Goal: Transaction & Acquisition: Purchase product/service

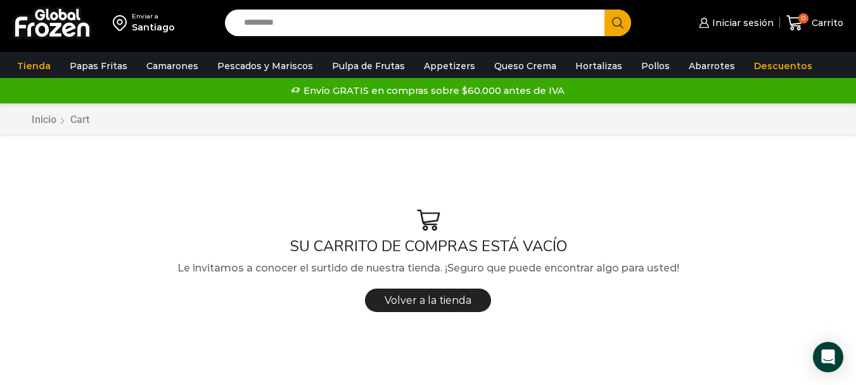
click at [293, 23] on input "Search input" at bounding box center [418, 23] width 361 height 27
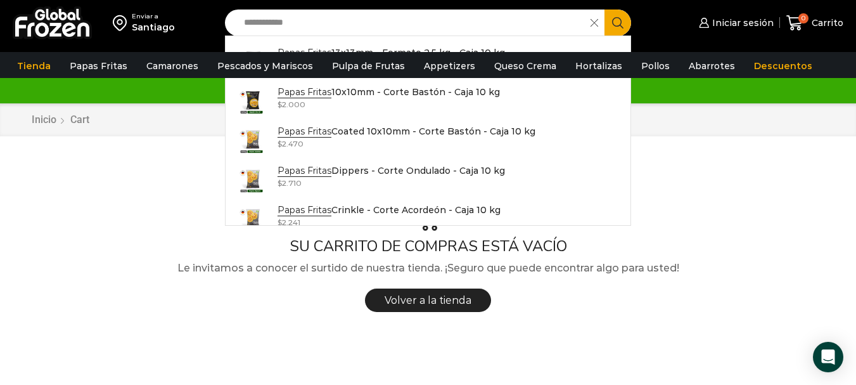
click at [337, 20] on input "**********" at bounding box center [411, 23] width 347 height 27
type input "**********"
click at [619, 22] on icon "Search button" at bounding box center [617, 22] width 11 height 11
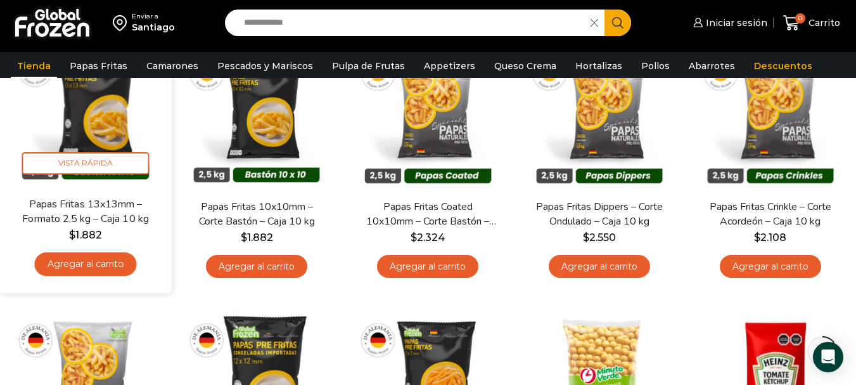
scroll to position [127, 0]
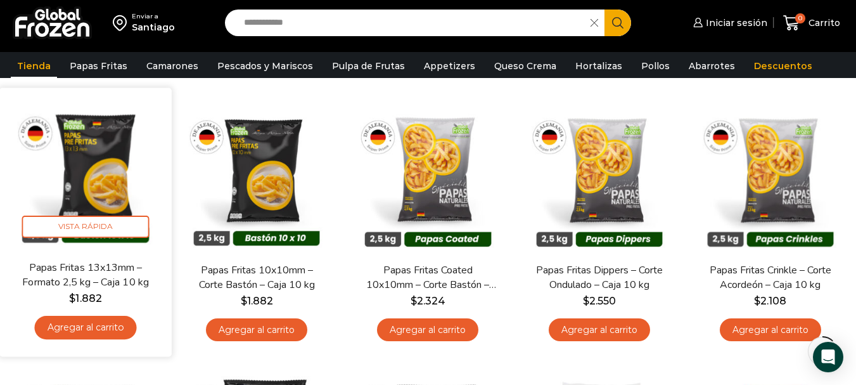
click at [97, 180] on img at bounding box center [85, 173] width 153 height 153
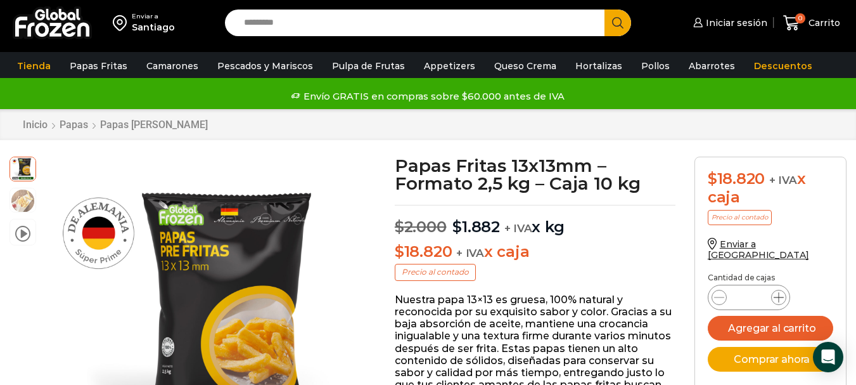
click at [782, 292] on icon at bounding box center [779, 297] width 10 height 10
type input "*"
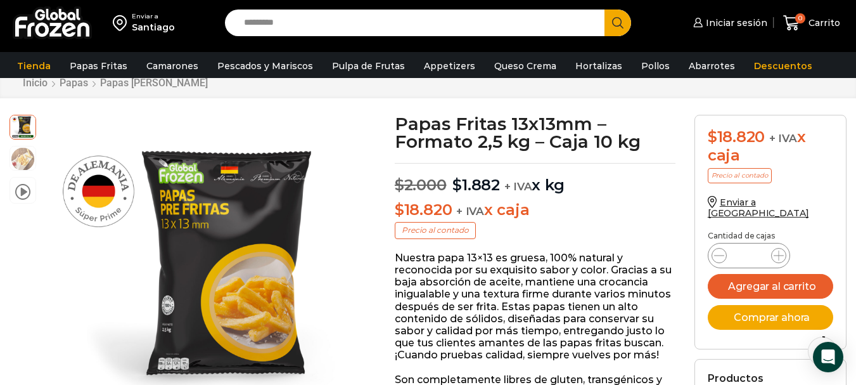
scroll to position [64, 0]
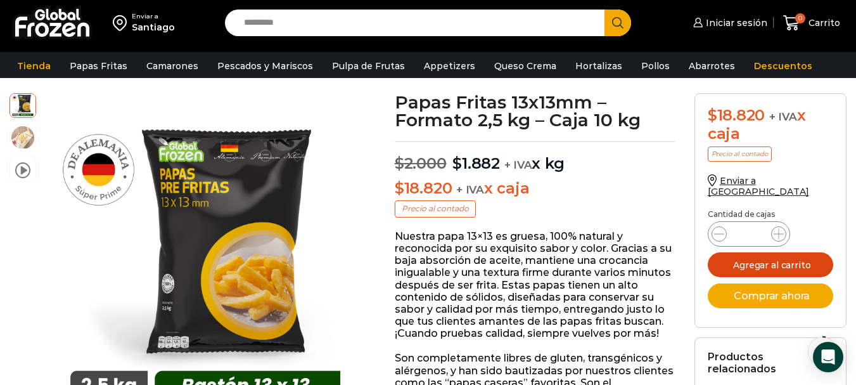
click at [784, 253] on button "Agregar al carrito" at bounding box center [771, 264] width 126 height 25
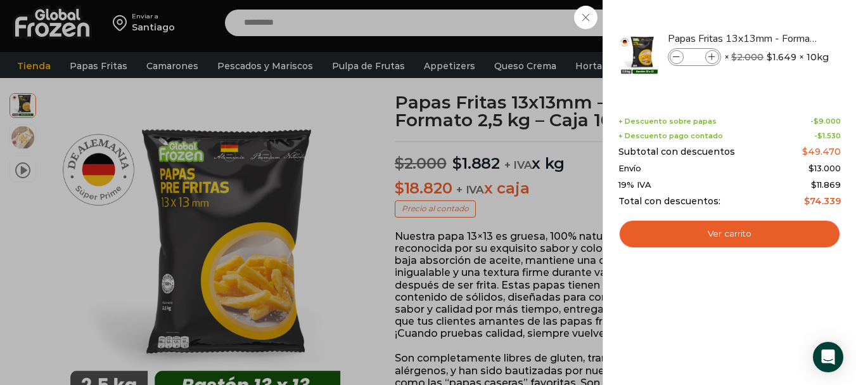
click at [780, 17] on div "3 Carrito 3 3 Shopping Cart *" at bounding box center [811, 23] width 63 height 30
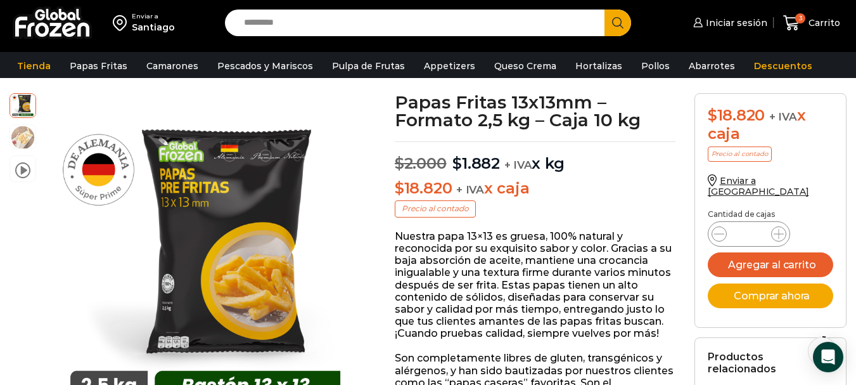
click at [311, 23] on input "Search input" at bounding box center [418, 23] width 361 height 27
type input "*******"
click at [605, 10] on button "Search" at bounding box center [618, 23] width 27 height 27
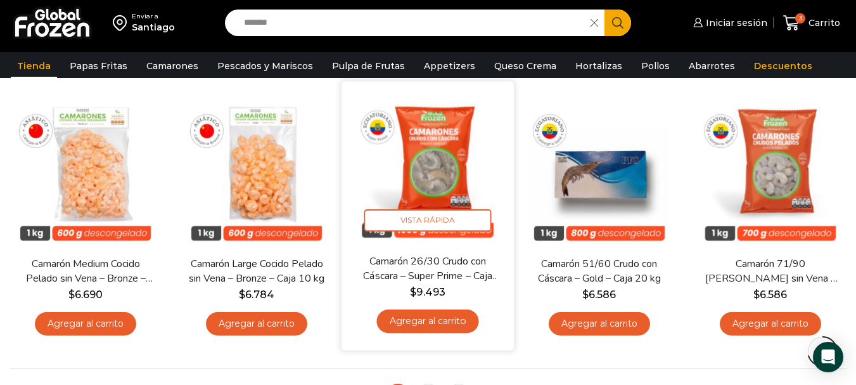
scroll to position [951, 0]
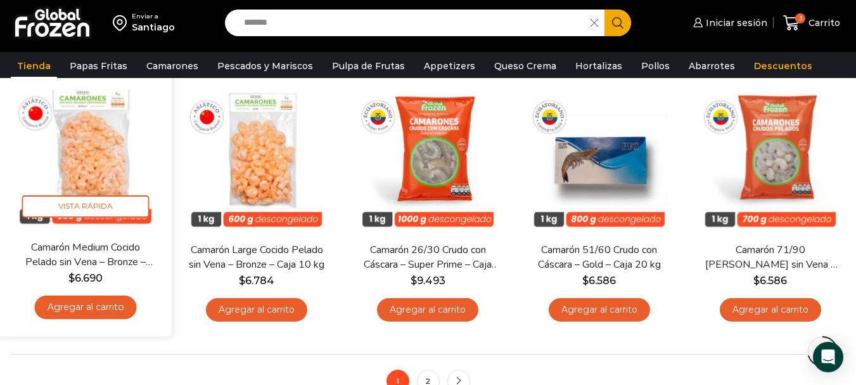
click at [91, 166] on img at bounding box center [85, 153] width 153 height 153
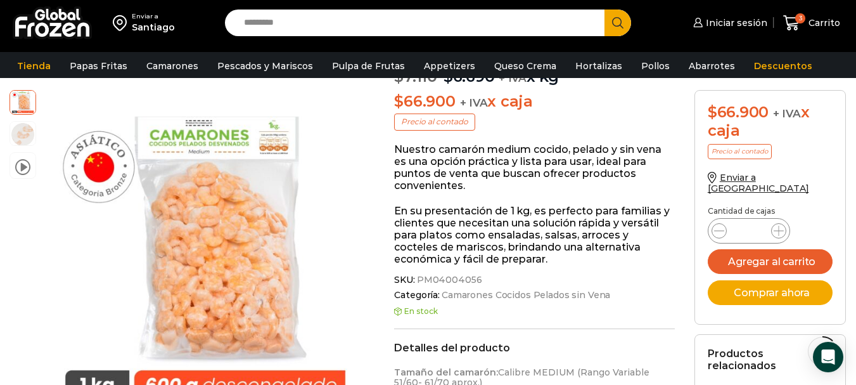
scroll to position [191, 0]
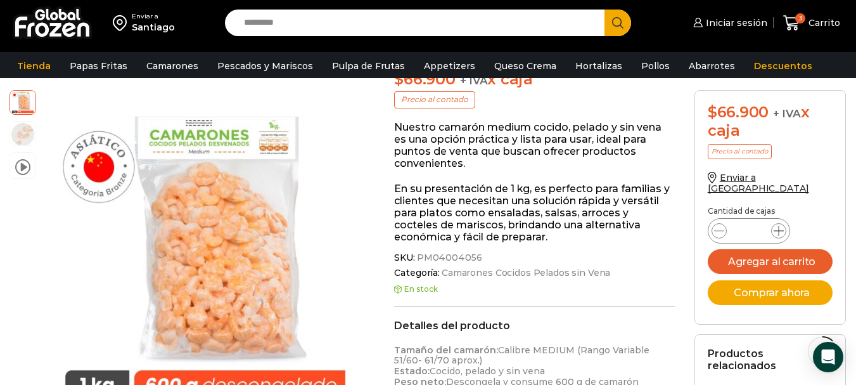
click at [782, 226] on icon at bounding box center [779, 231] width 10 height 10
type input "*"
click at [792, 249] on button "Agregar al carrito" at bounding box center [771, 261] width 126 height 25
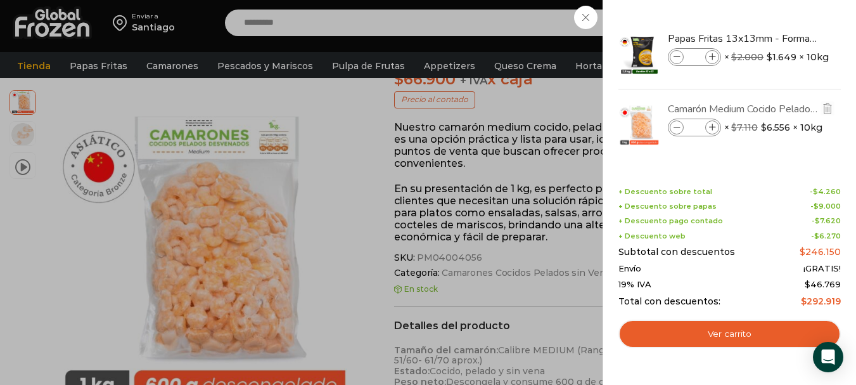
click at [790, 108] on link "Camarón Medium Cocido Pelado sin Vena - Bronze - Caja 10 kg" at bounding box center [743, 109] width 151 height 14
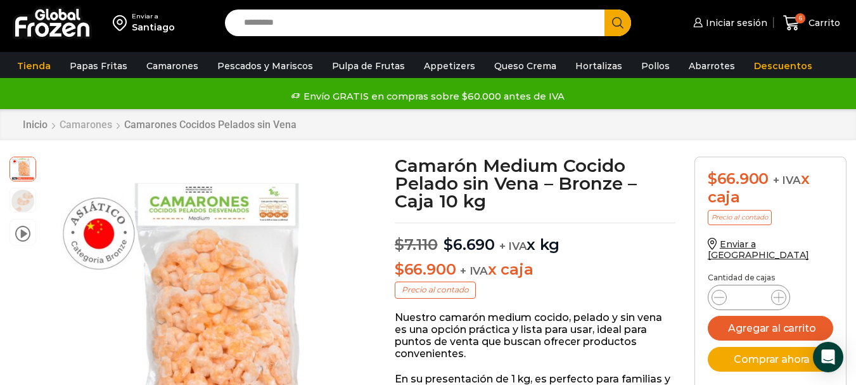
click at [100, 126] on link "Camarones" at bounding box center [86, 125] width 54 height 12
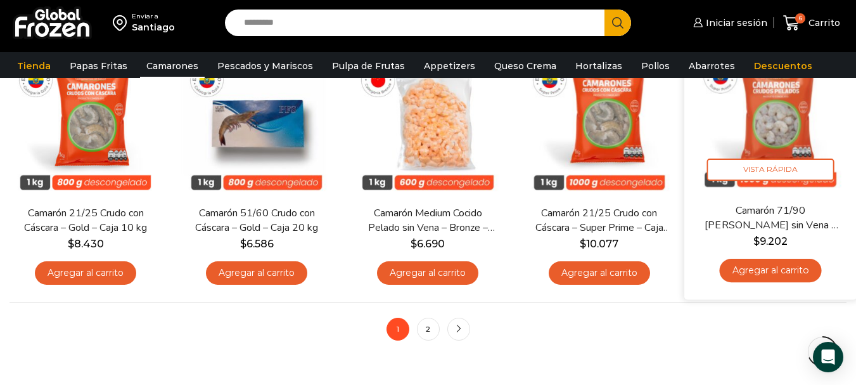
scroll to position [1014, 0]
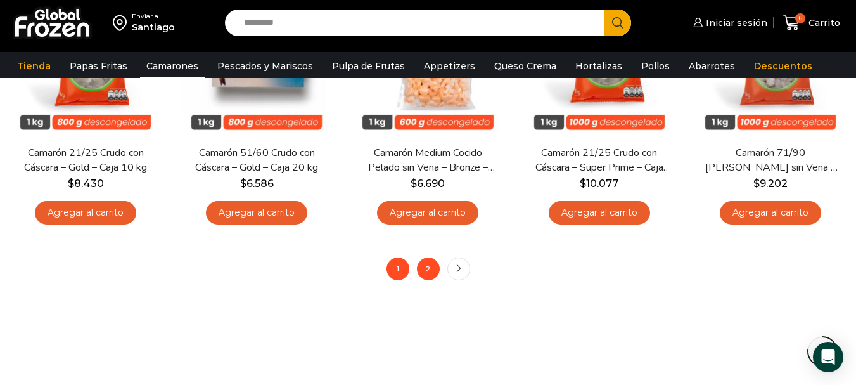
click at [429, 276] on link "2" at bounding box center [428, 268] width 23 height 23
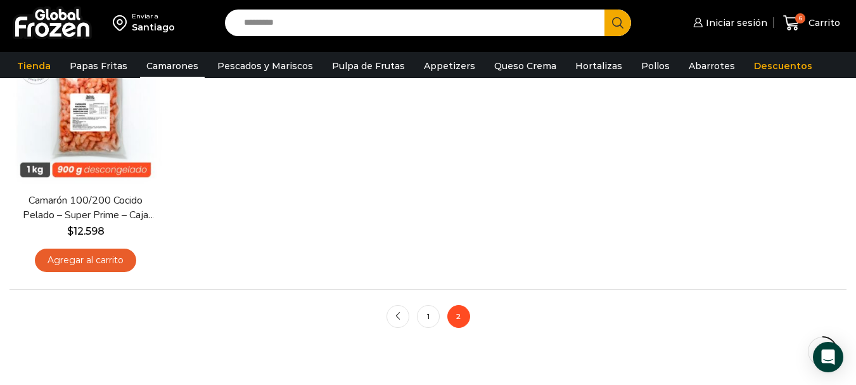
scroll to position [444, 0]
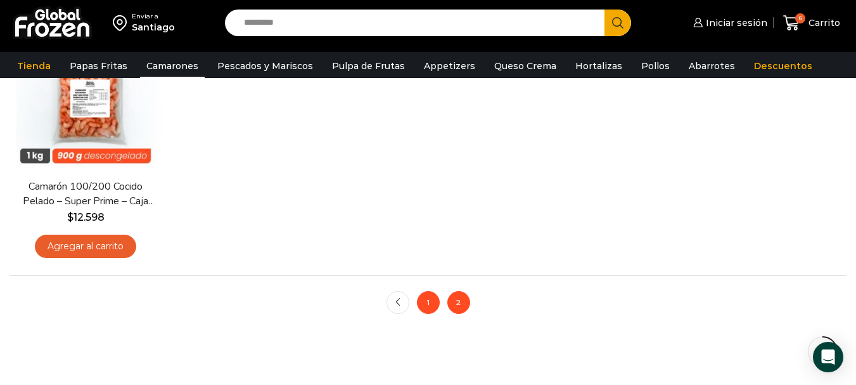
click at [426, 300] on link "1" at bounding box center [428, 302] width 23 height 23
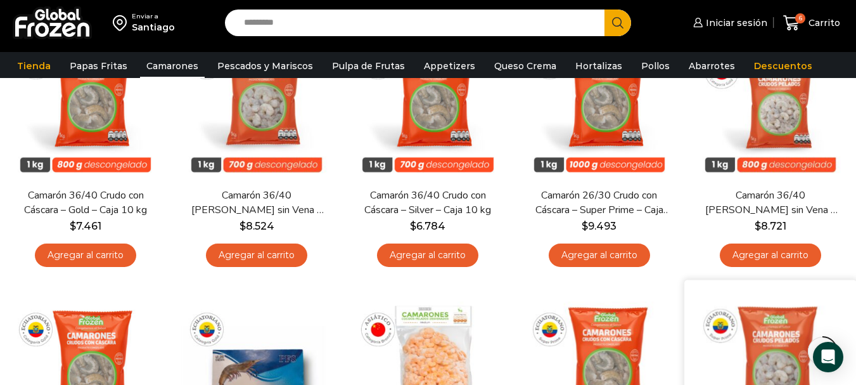
scroll to position [571, 0]
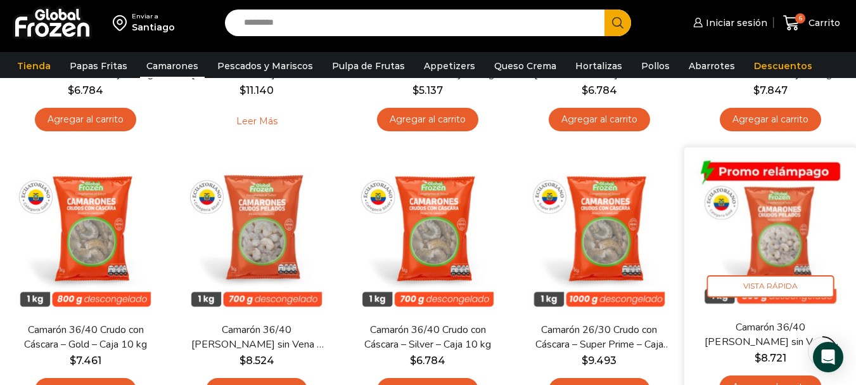
click at [779, 254] on img at bounding box center [770, 233] width 153 height 153
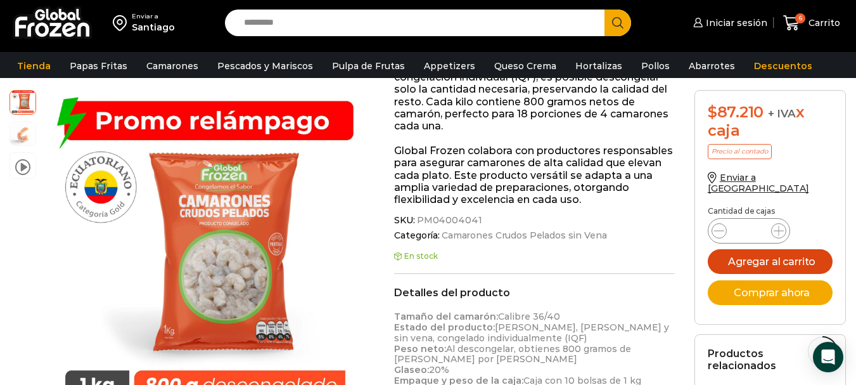
scroll to position [444, 0]
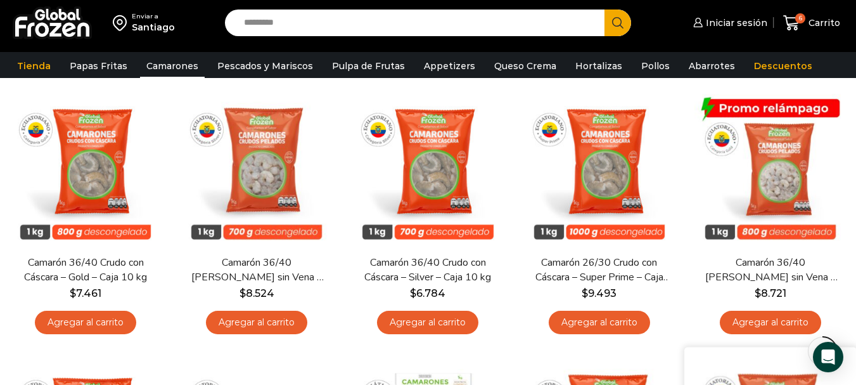
scroll to position [571, 0]
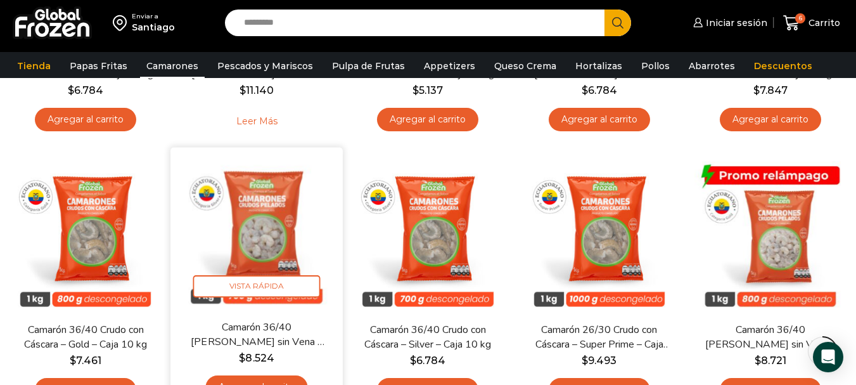
click at [268, 247] on img at bounding box center [256, 233] width 153 height 153
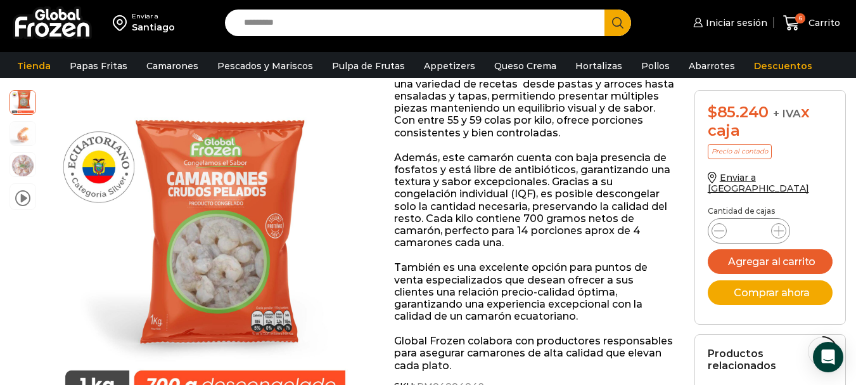
scroll to position [508, 0]
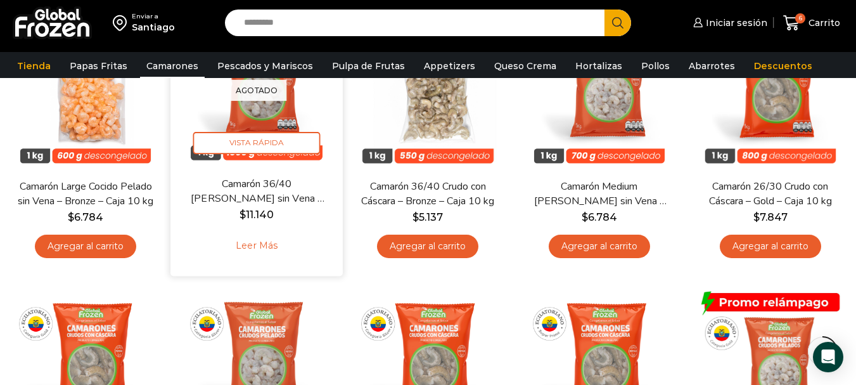
scroll to position [380, 0]
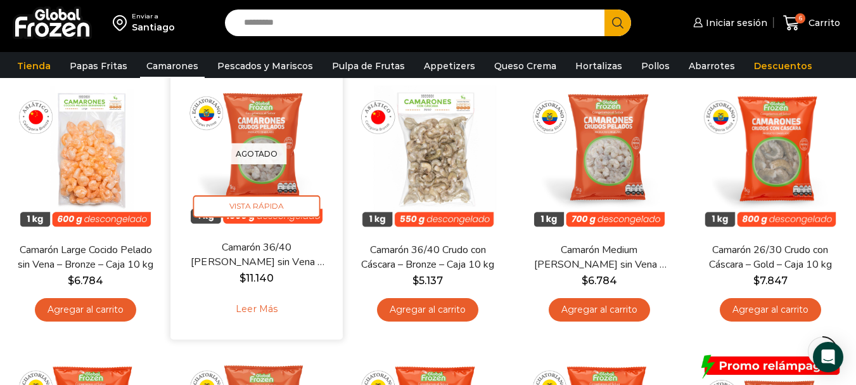
click at [262, 172] on div "Agotado Vista Rápida" at bounding box center [256, 153] width 153 height 153
click at [257, 306] on link "Leer más" at bounding box center [257, 308] width 81 height 27
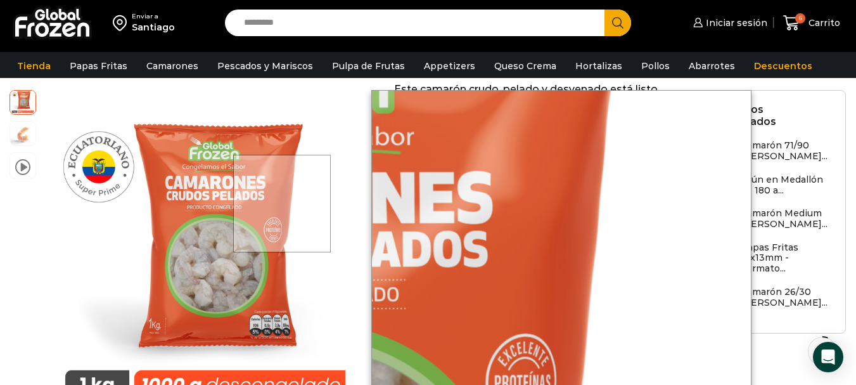
scroll to position [127, 0]
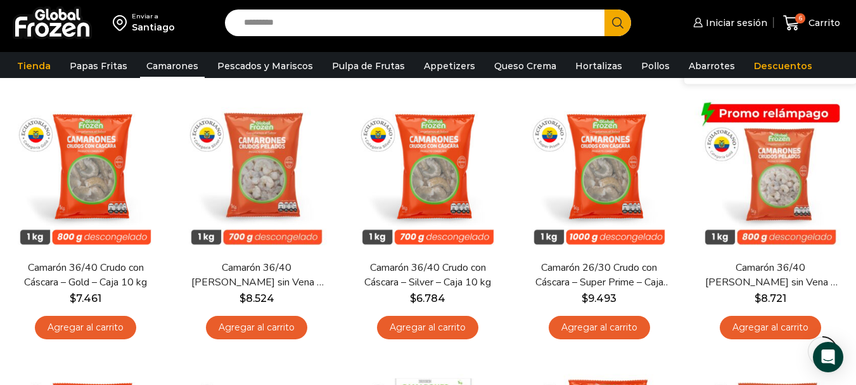
scroll to position [634, 0]
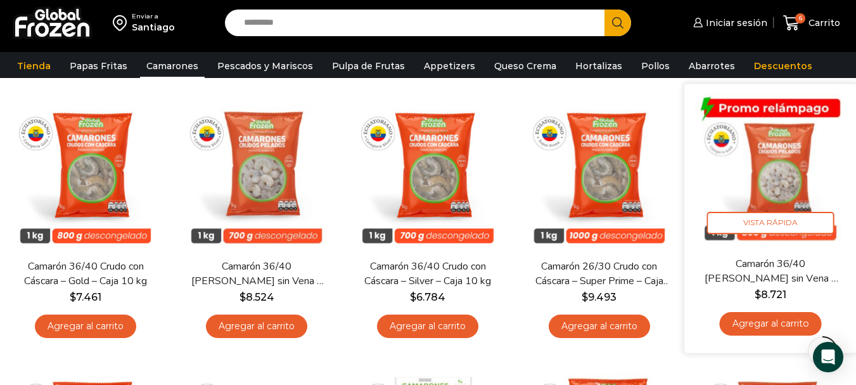
click at [781, 173] on img at bounding box center [770, 170] width 153 height 153
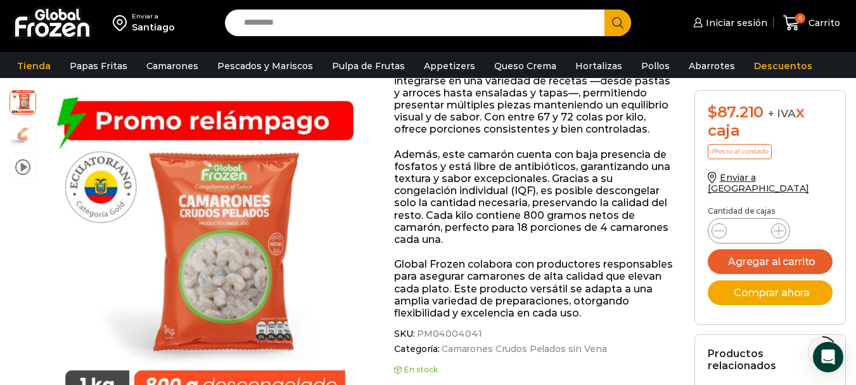
scroll to position [318, 0]
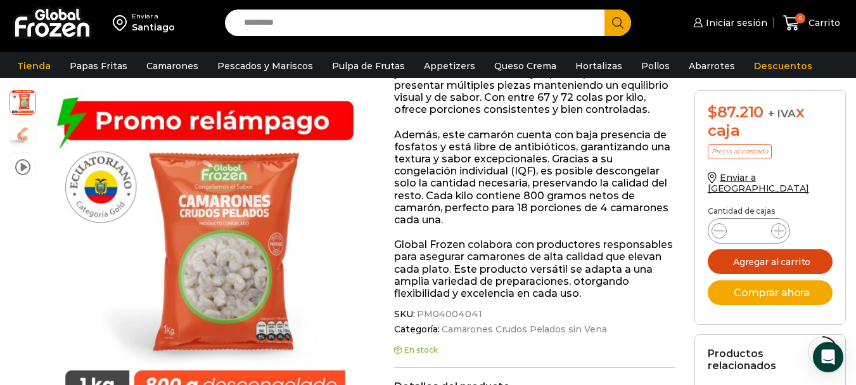
click at [786, 251] on button "Agregar al carrito" at bounding box center [771, 261] width 126 height 25
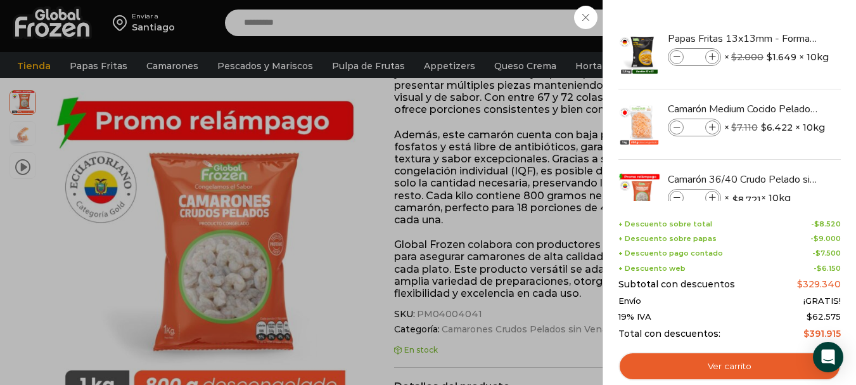
click at [780, 17] on div "7 Carrito 7 7 Shopping Cart *" at bounding box center [811, 23] width 63 height 30
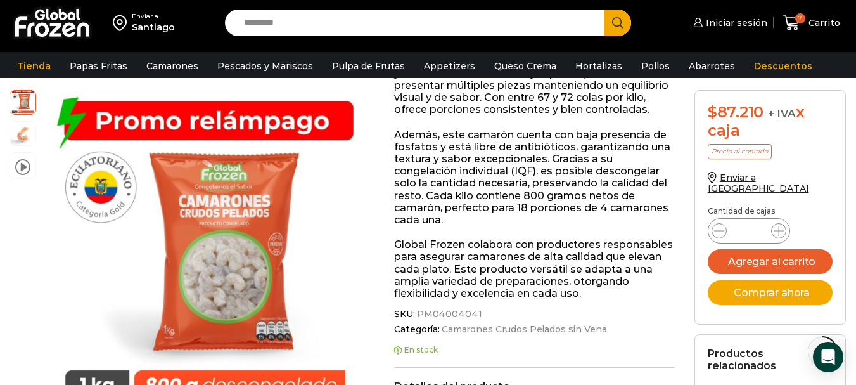
click at [295, 18] on input "Search input" at bounding box center [418, 23] width 361 height 27
type input "*******"
click at [605, 10] on button "Search" at bounding box center [618, 23] width 27 height 27
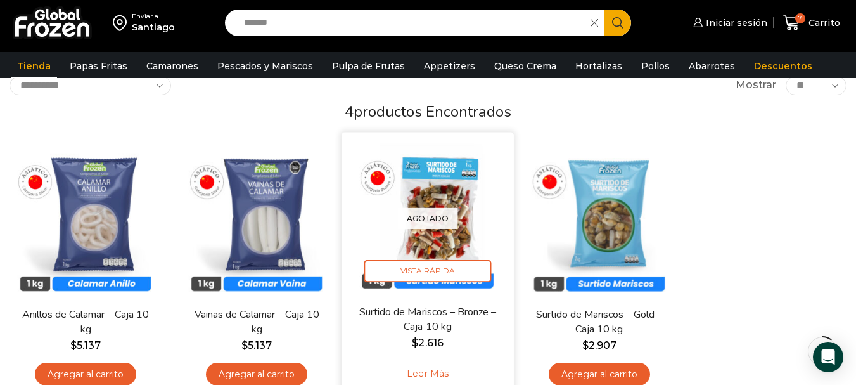
scroll to position [127, 0]
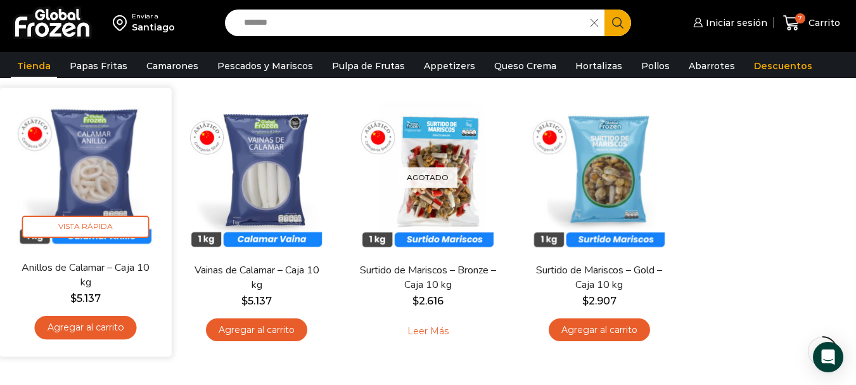
click at [91, 184] on img at bounding box center [85, 173] width 153 height 153
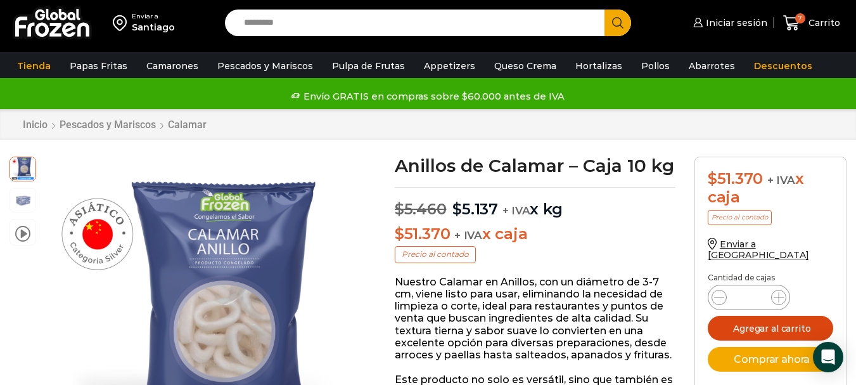
click at [792, 316] on button "Agregar al carrito" at bounding box center [771, 328] width 126 height 25
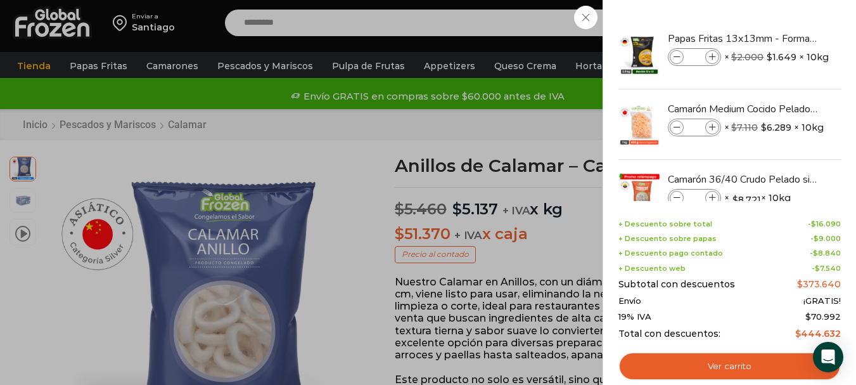
click at [780, 18] on div "8 Carrito 8 8 Shopping Cart *" at bounding box center [811, 23] width 63 height 30
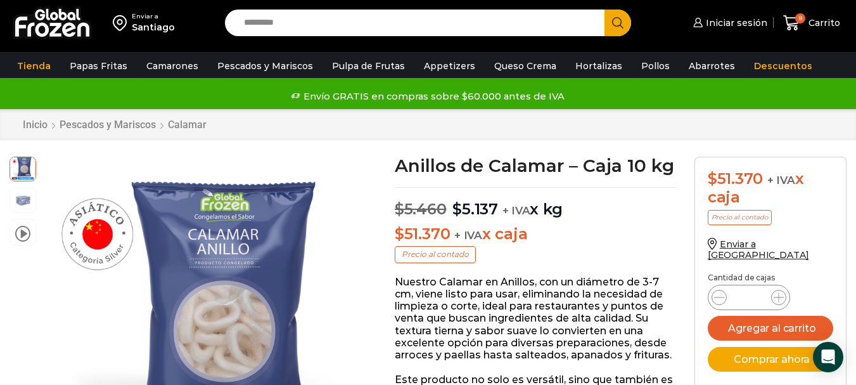
click at [356, 26] on input "Search input" at bounding box center [418, 23] width 361 height 27
type input "******"
click at [605, 10] on button "Search" at bounding box center [618, 23] width 27 height 27
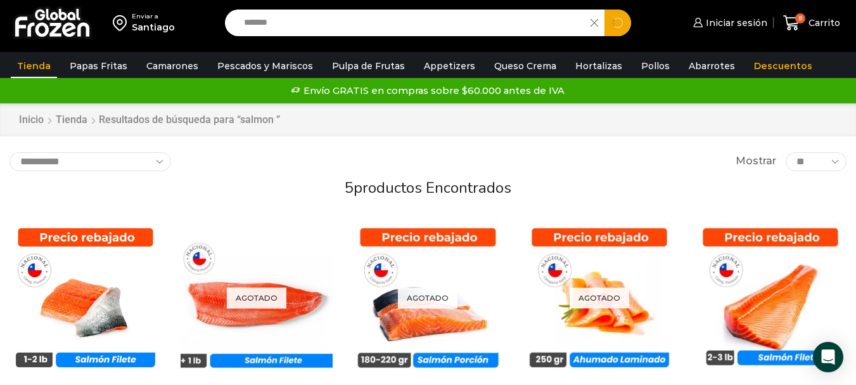
drag, startPoint x: 323, startPoint y: 30, endPoint x: 83, endPoint y: 1, distance: 241.5
click at [84, 2] on div "Enviar a Santiago Search input ****** Search Iniciar sesión" at bounding box center [428, 23] width 850 height 46
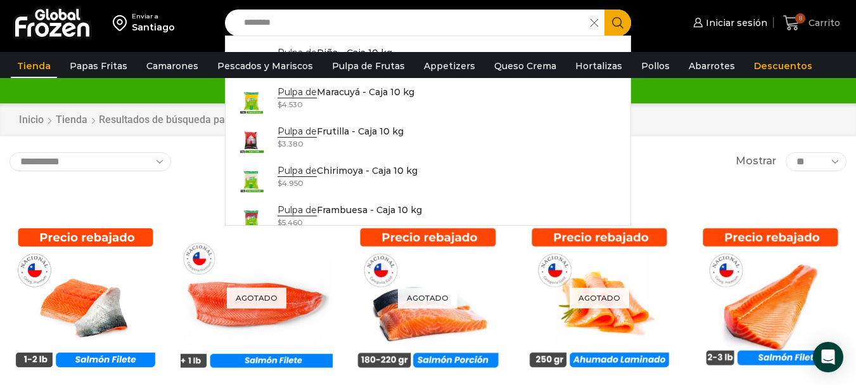
type input "********"
click at [823, 26] on span "Carrito" at bounding box center [823, 22] width 35 height 13
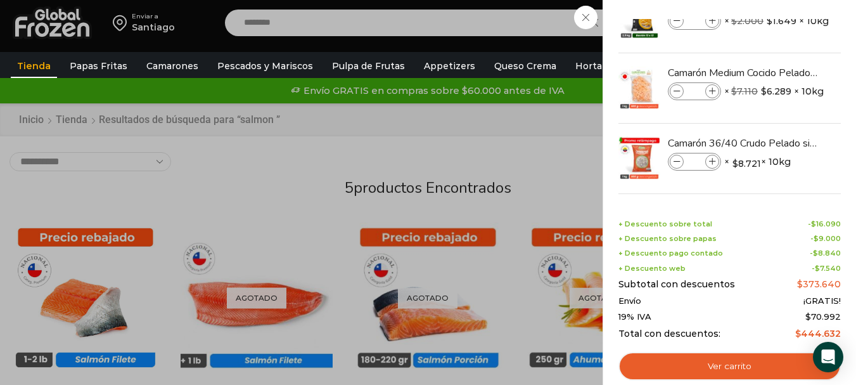
scroll to position [63, 0]
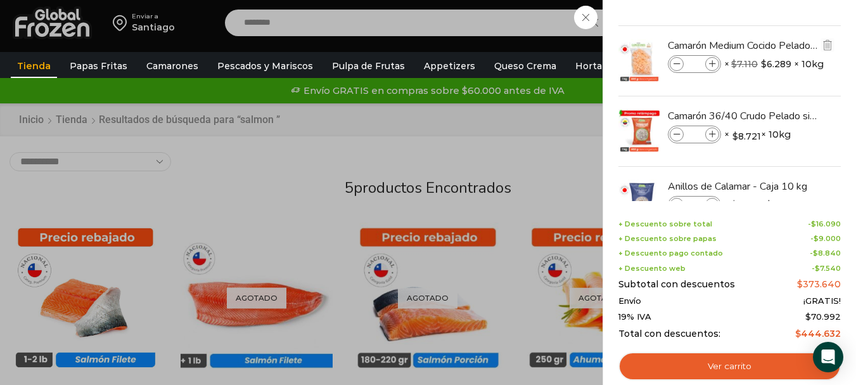
click at [677, 65] on icon at bounding box center [677, 64] width 7 height 7
type input "*"
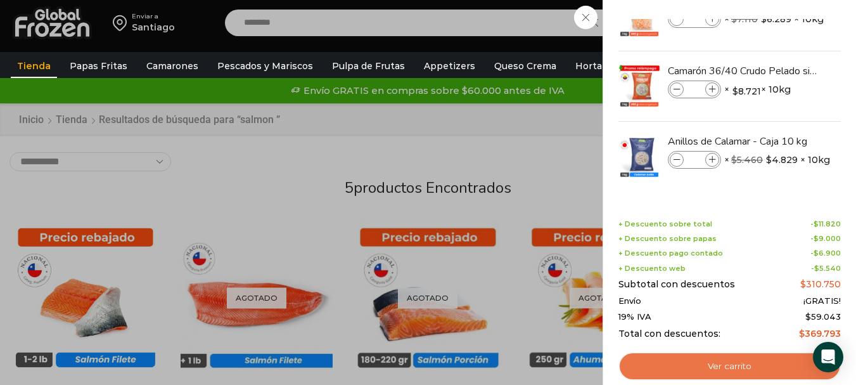
click at [761, 363] on link "Ver carrito" at bounding box center [730, 366] width 223 height 29
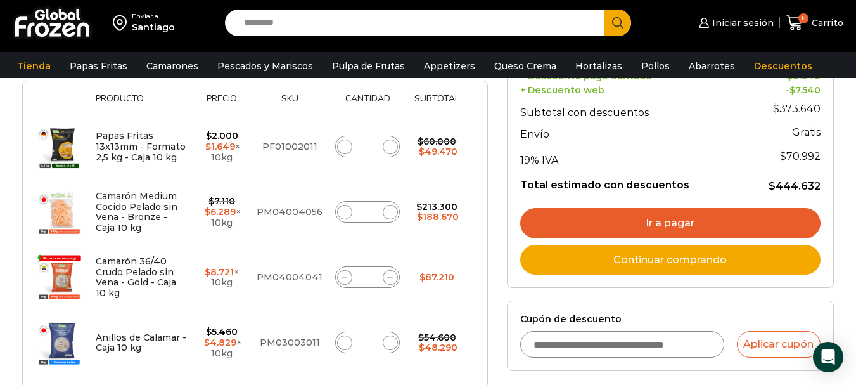
scroll to position [254, 0]
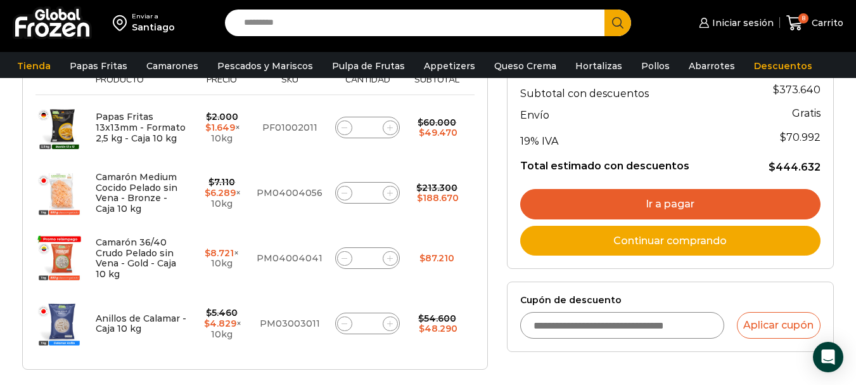
click at [343, 195] on icon at bounding box center [345, 193] width 6 height 6
type input "*"
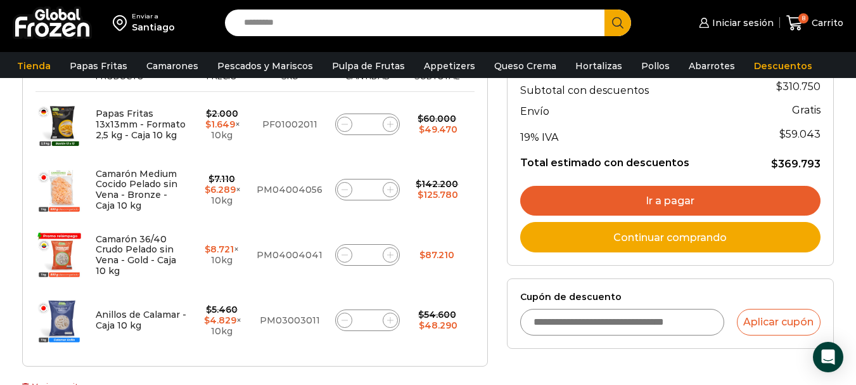
scroll to position [325, 0]
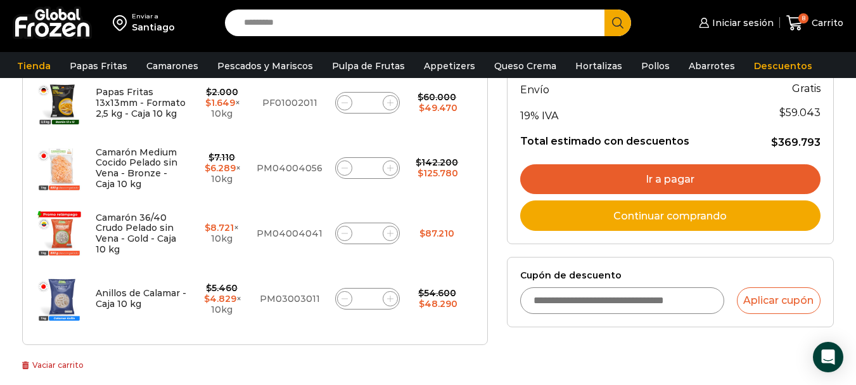
click at [701, 176] on link "Ir a pagar" at bounding box center [670, 179] width 300 height 30
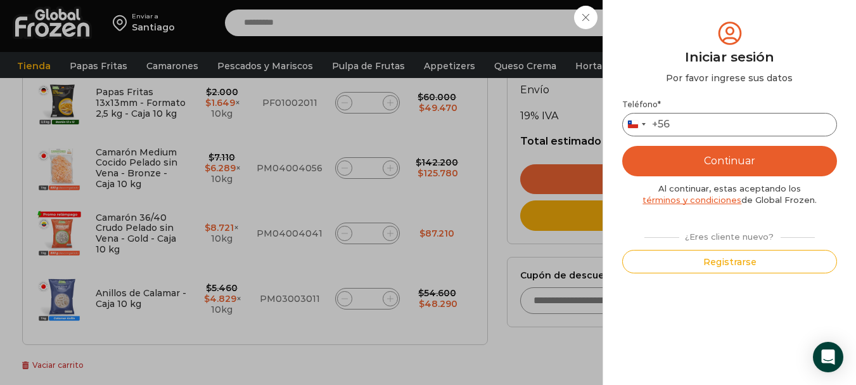
click at [695, 131] on input "Teléfono *" at bounding box center [730, 124] width 215 height 23
type input "*********"
click at [744, 158] on button "Continuar" at bounding box center [730, 161] width 215 height 30
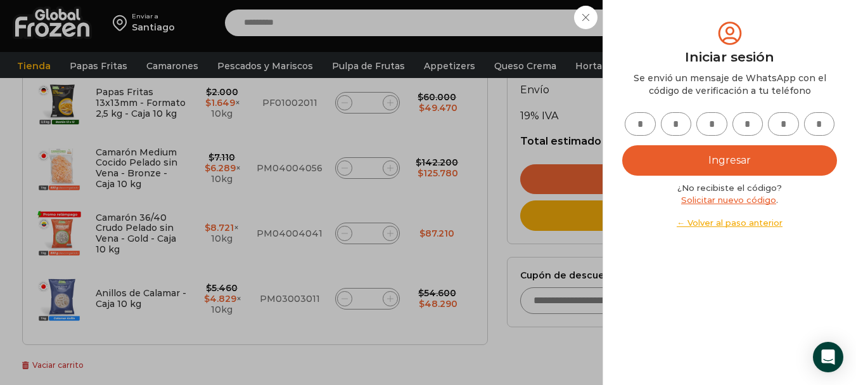
click at [639, 126] on input "text" at bounding box center [640, 123] width 31 height 23
type input "*"
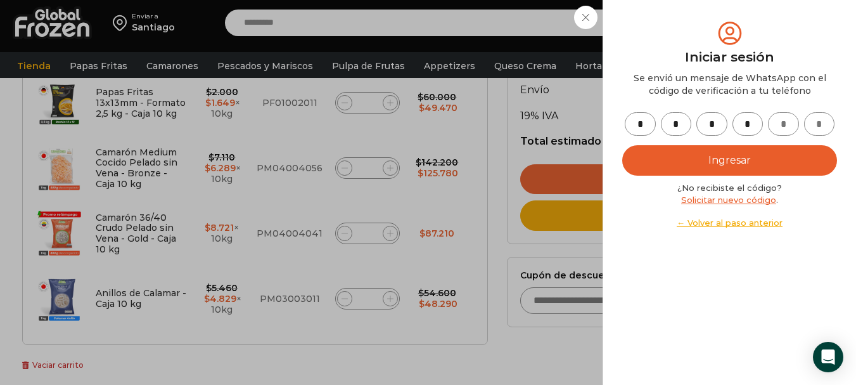
type input "*"
click at [744, 154] on button "Ingresar" at bounding box center [730, 160] width 215 height 30
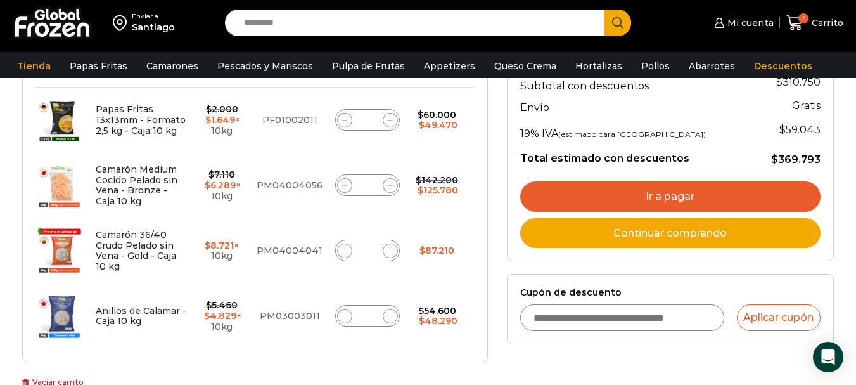
scroll to position [262, 0]
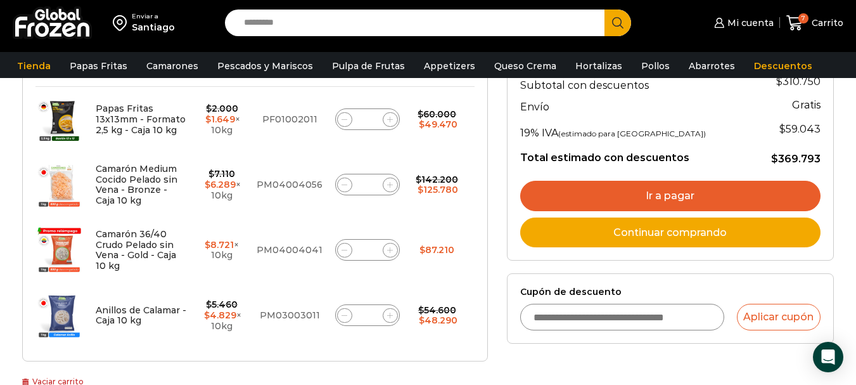
click at [711, 195] on link "Ir a pagar" at bounding box center [670, 196] width 300 height 30
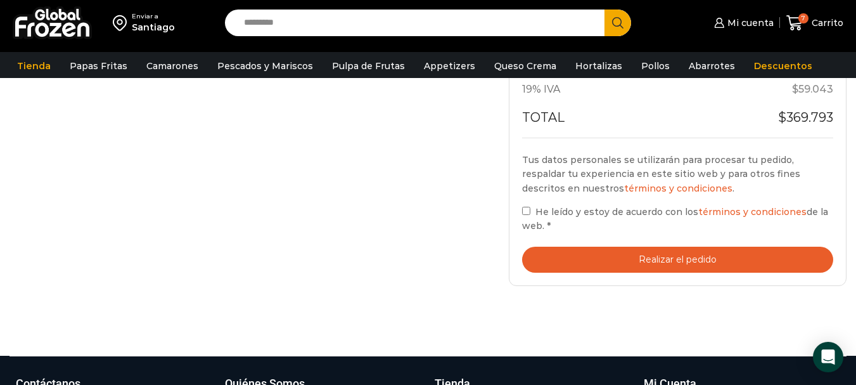
scroll to position [634, 0]
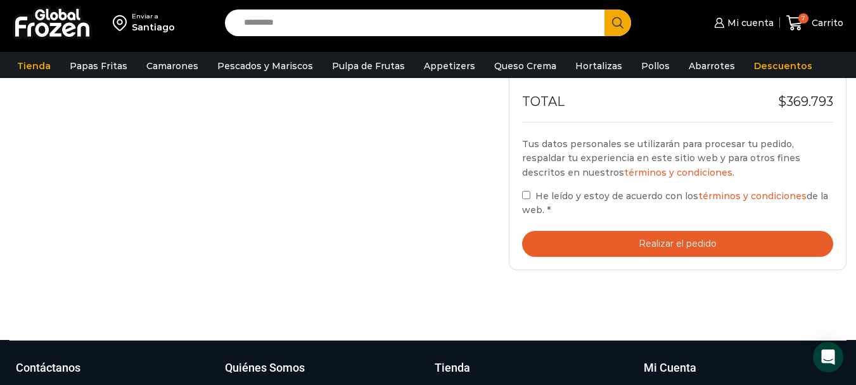
click at [685, 241] on button "Realizar el pedido" at bounding box center [677, 244] width 311 height 26
